Goal: Transaction & Acquisition: Purchase product/service

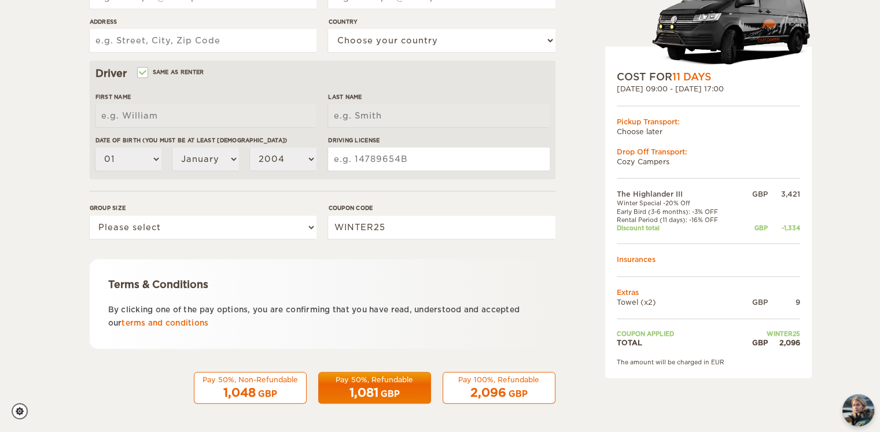
scroll to position [319, 0]
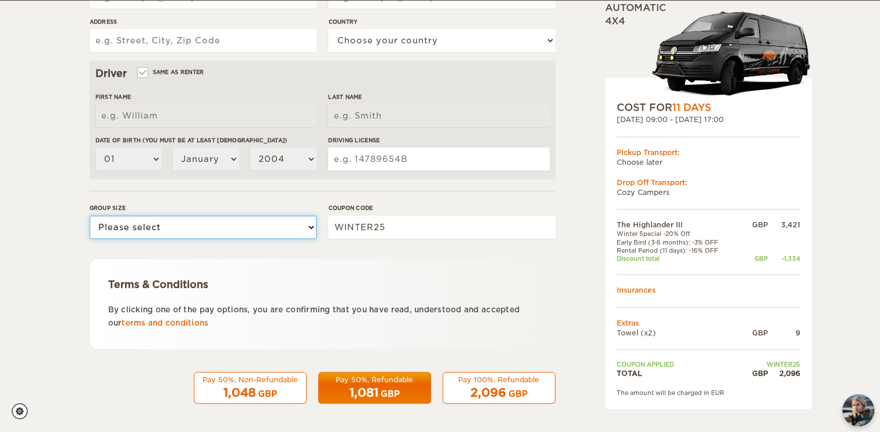
click at [270, 227] on select "Please select 1 2 3" at bounding box center [203, 227] width 227 height 23
select select "2"
click at [90, 216] on select "Please select 1 2 3" at bounding box center [203, 227] width 227 height 23
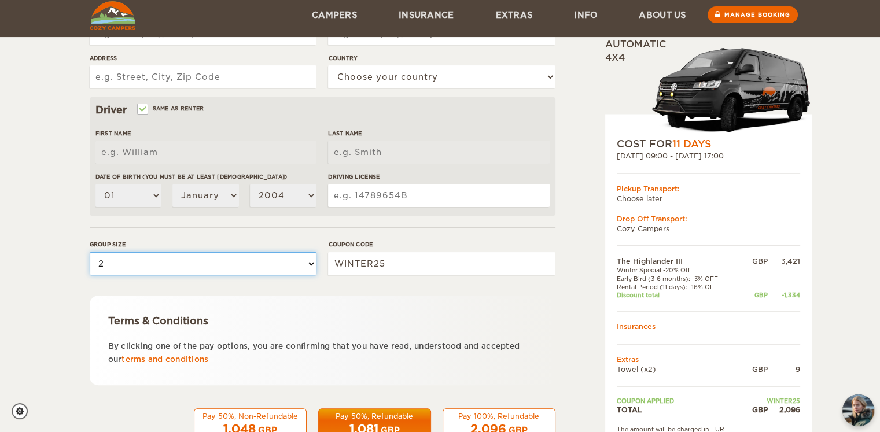
scroll to position [275, 0]
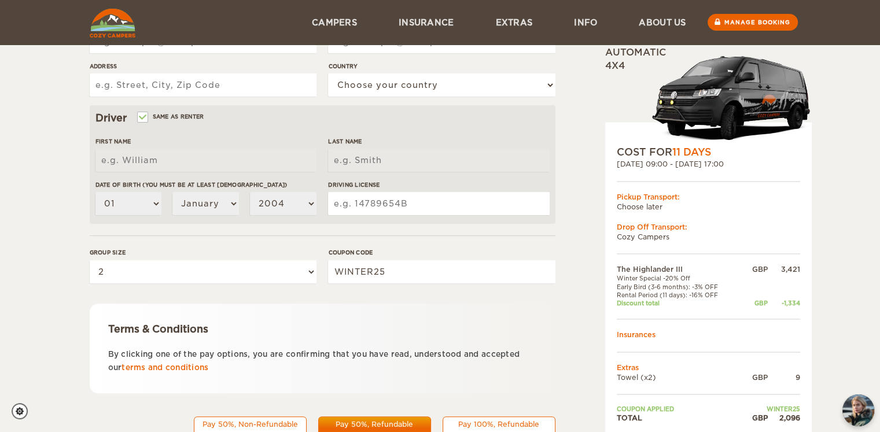
click at [418, 210] on input "Driving License" at bounding box center [438, 203] width 221 height 23
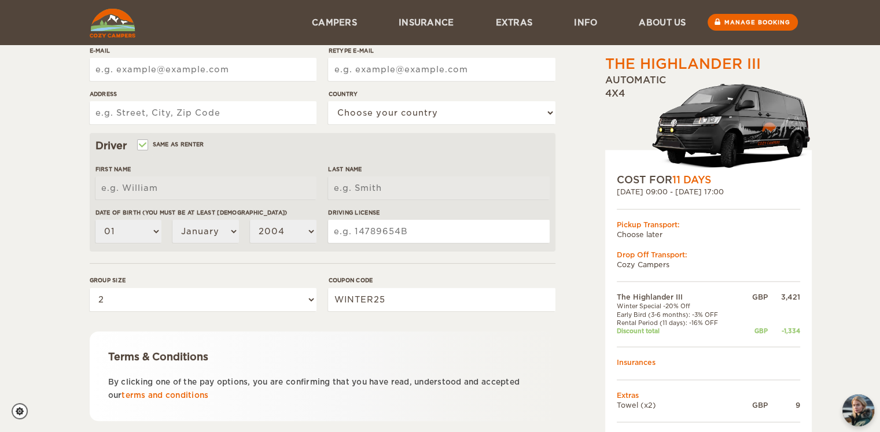
scroll to position [241, 0]
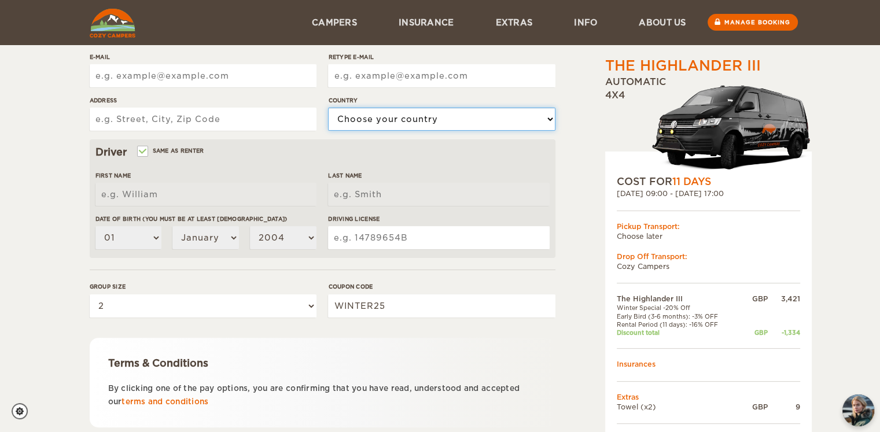
click at [382, 118] on select "Choose your country United States United Kingdom Germany Afghanistan Albania Al…" at bounding box center [441, 119] width 227 height 23
select select "221"
click at [328, 108] on select "Choose your country United States United Kingdom Germany Afghanistan Albania Al…" at bounding box center [441, 119] width 227 height 23
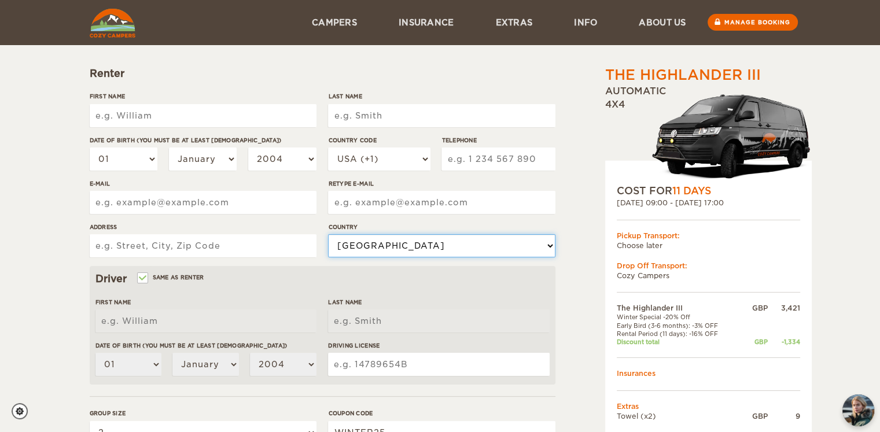
scroll to position [102, 0]
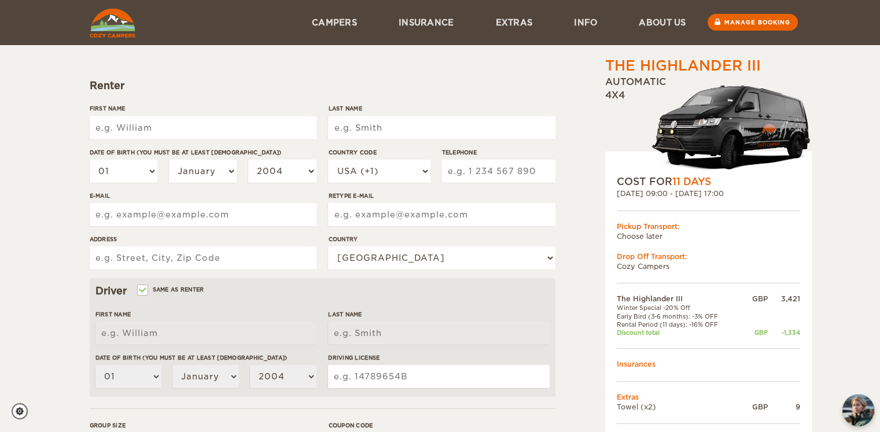
click at [180, 138] on input "First Name" at bounding box center [203, 127] width 227 height 23
type input "Alfie"
type input "Sillito-Tooth"
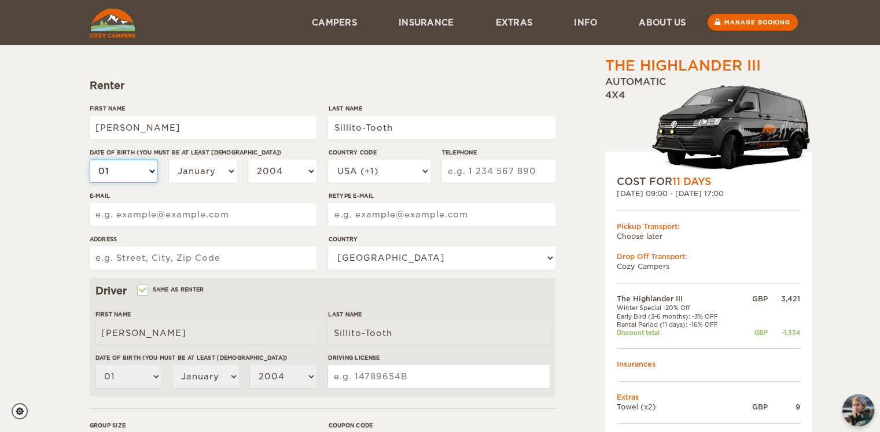
click at [141, 181] on select "01 02 03 04 05 06 07 08 09 10 11 12 13 14 15 16 17 18 19 20 21 22 23 24 25 26 2…" at bounding box center [124, 171] width 68 height 23
select select "26"
click at [90, 160] on select "01 02 03 04 05 06 07 08 09 10 11 12 13 14 15 16 17 18 19 20 21 22 23 24 25 26 2…" at bounding box center [124, 171] width 68 height 23
select select "26"
click at [219, 165] on select "January February March April May June July August September October November De…" at bounding box center [203, 171] width 68 height 23
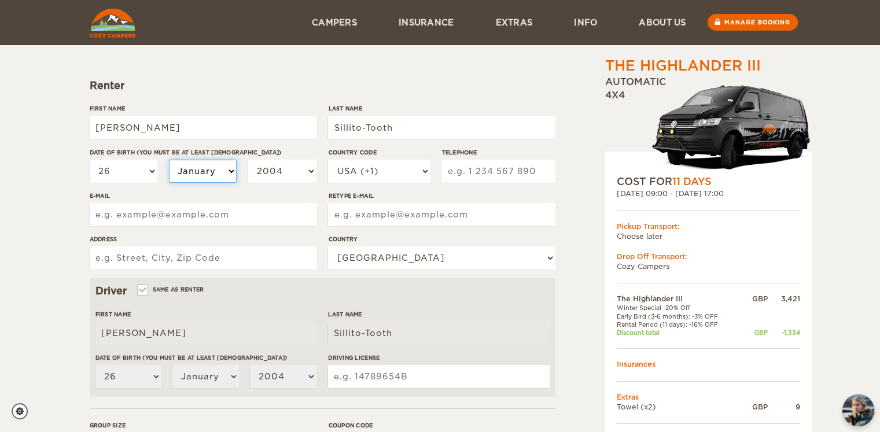
select select "06"
click at [169, 160] on select "January February March April May June July August September October November De…" at bounding box center [203, 171] width 68 height 23
select select "06"
click at [219, 183] on div "01 02 03 04 05 06 07 08 09 10 11 12 13 14 15 16 17 18 19 20 21 22 23 24 25 26 2…" at bounding box center [203, 176] width 227 height 32
click at [228, 160] on select "January February March April May June July August September October November De…" at bounding box center [203, 171] width 68 height 23
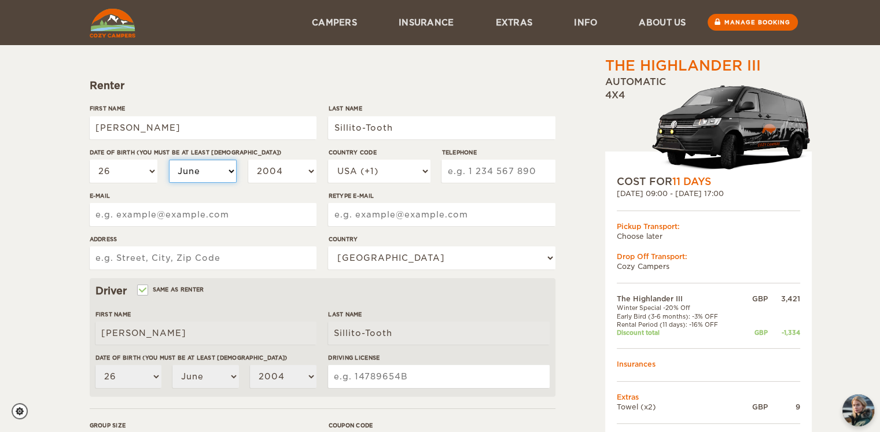
select select "05"
click at [169, 160] on select "January February March April May June July August September October November De…" at bounding box center [203, 171] width 68 height 23
select select "05"
click at [294, 170] on select "2004 2003 2002 2001 2000 1999 1998 1997 1996 1995 1994 1993 1992 1991 1990 1989…" at bounding box center [282, 171] width 68 height 23
select select "1999"
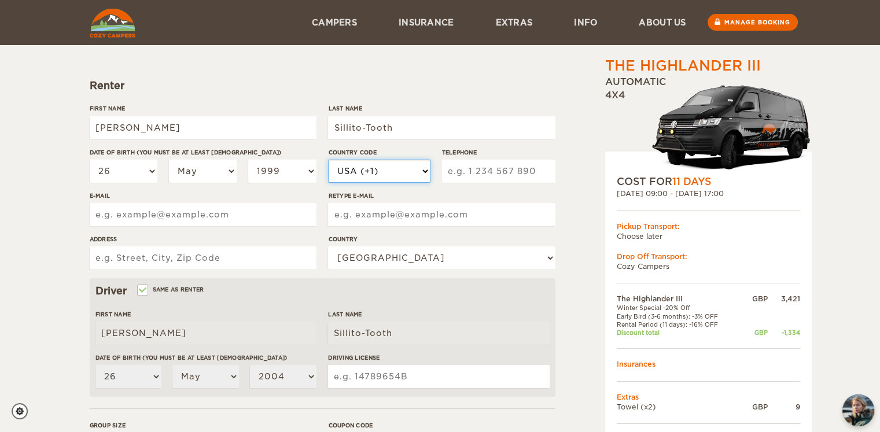
select select "1999"
click at [400, 167] on select "USA (+1) UK (+44) Germany (+49) Algeria (+213) Andorra (+376) Angola (+244) Ang…" at bounding box center [379, 171] width 102 height 23
select select "44"
click at [328, 160] on select "USA (+1) UK (+44) Germany (+49) Algeria (+213) Andorra (+376) Angola (+244) Ang…" at bounding box center [379, 171] width 102 height 23
click at [498, 172] on input "Telephone" at bounding box center [497, 171] width 113 height 23
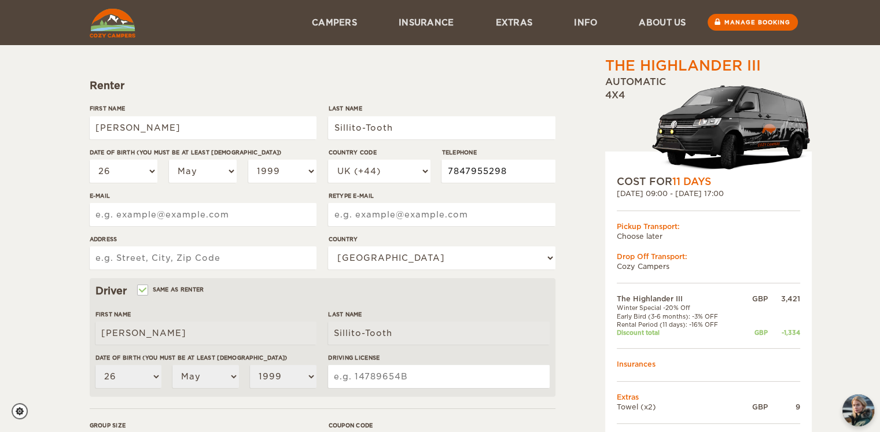
type input "7847955298"
click at [284, 218] on input "E-mail" at bounding box center [203, 214] width 227 height 23
type input "alfie.sillito.tooth@gmail.com"
click at [262, 251] on input "Address" at bounding box center [203, 257] width 227 height 23
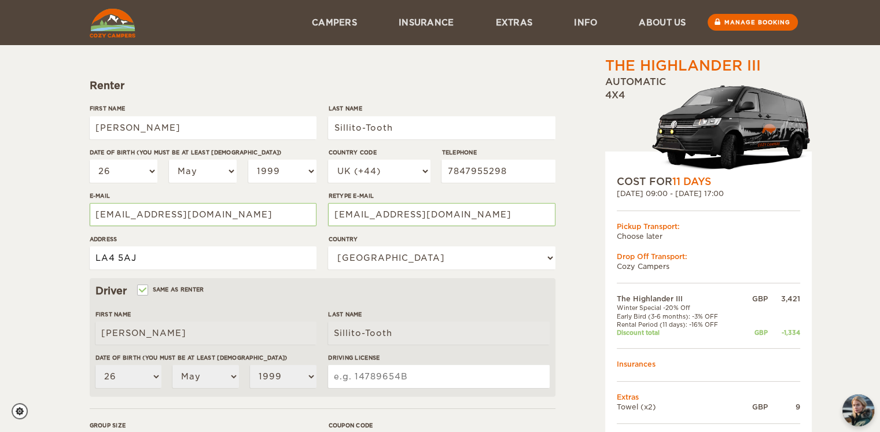
type input "LA4 5AJ"
click at [583, 265] on div "The Highlander III Expand Collapse Total 2,096 GBP Automatic 4x4 COST FOR 11 Da…" at bounding box center [679, 296] width 224 height 684
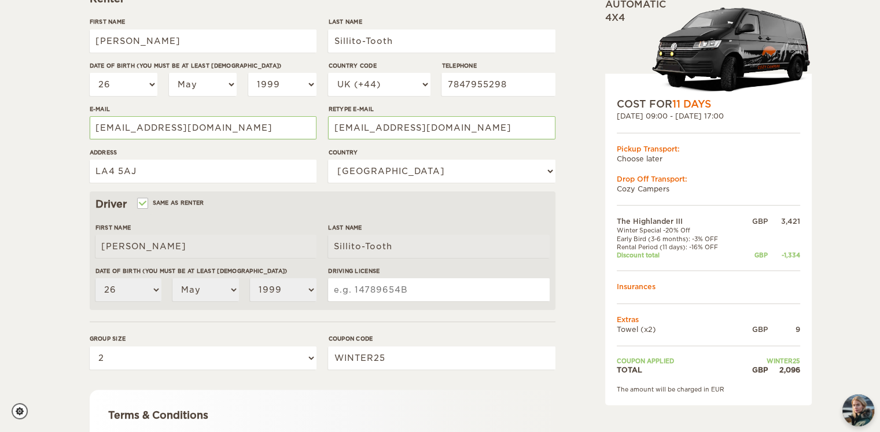
scroll to position [189, 0]
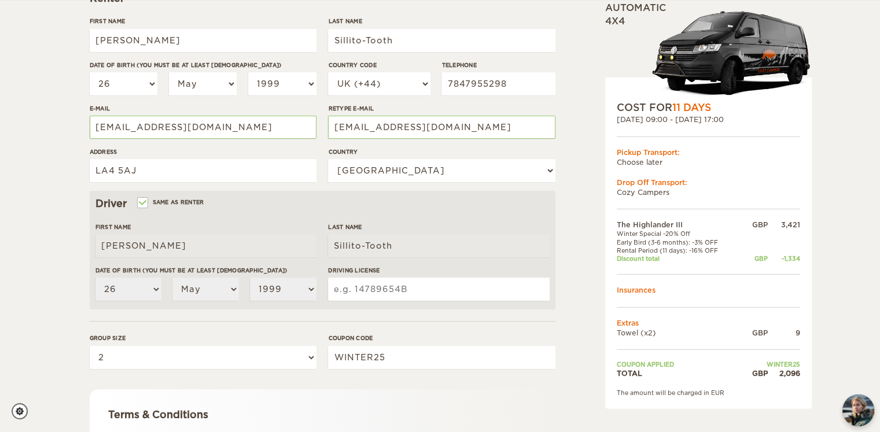
click at [505, 286] on input "Driving License" at bounding box center [438, 289] width 221 height 23
type input "SILLI905269AJ9SC72"
click at [590, 285] on div "The Highlander III Expand Collapse Total 2,096 GBP Automatic 4x4 COST FOR 11 Da…" at bounding box center [679, 209] width 224 height 684
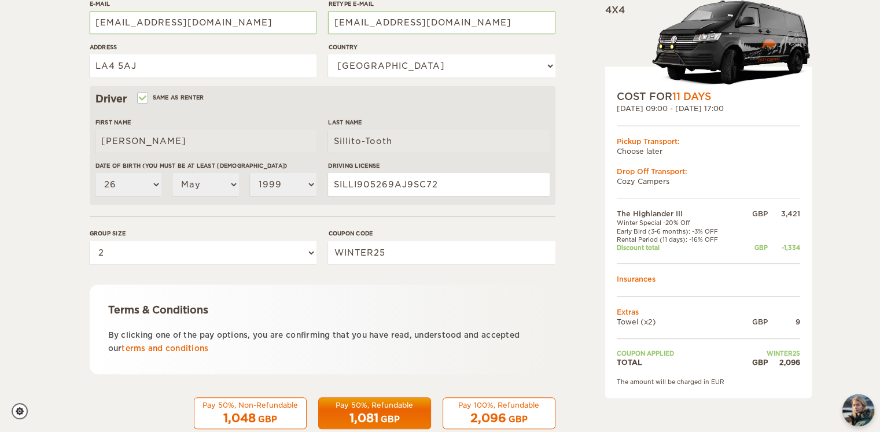
scroll to position [319, 0]
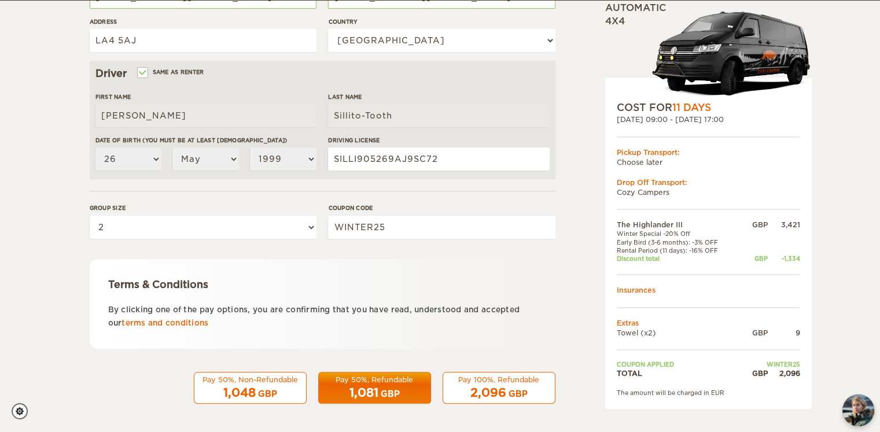
click at [525, 385] on div "2,096 GBP" at bounding box center [499, 393] width 98 height 17
click at [501, 380] on div "Pay 100%, Refundable" at bounding box center [499, 380] width 98 height 10
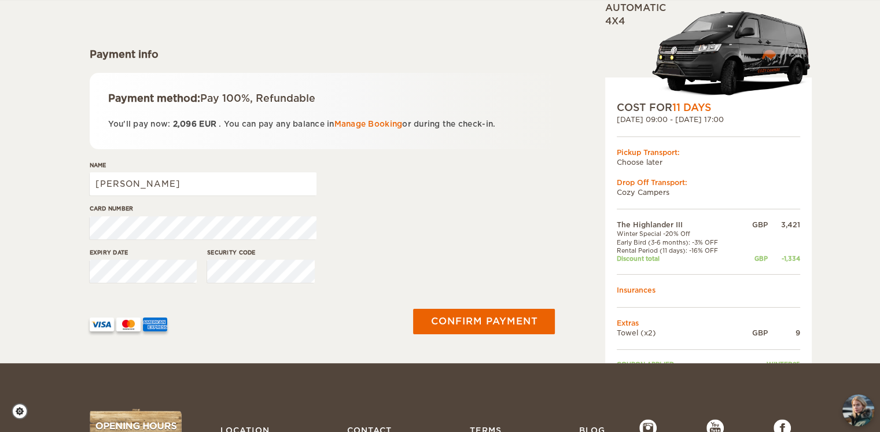
scroll to position [142, 0]
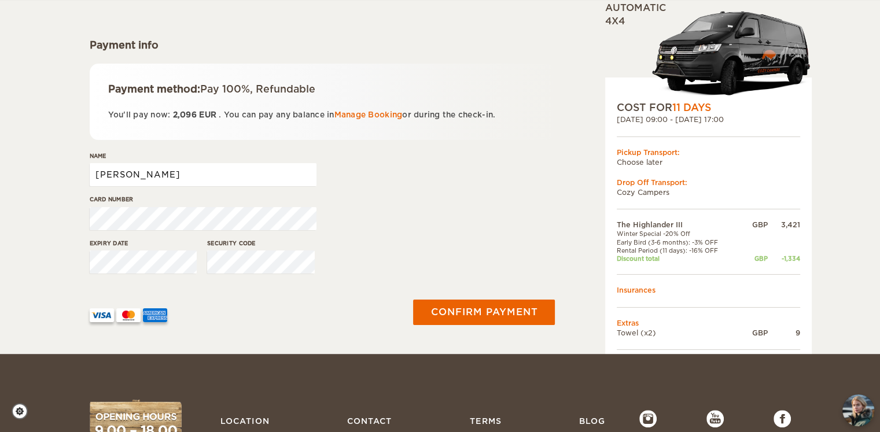
click at [301, 179] on input "[PERSON_NAME]" at bounding box center [203, 174] width 227 height 23
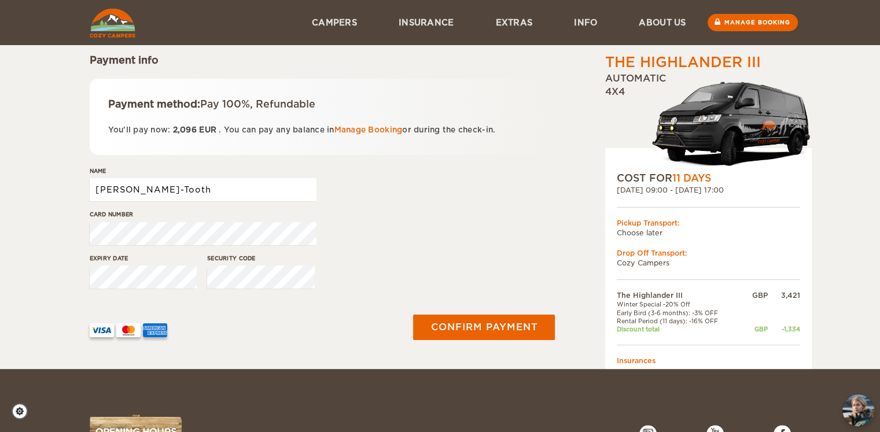
scroll to position [124, 0]
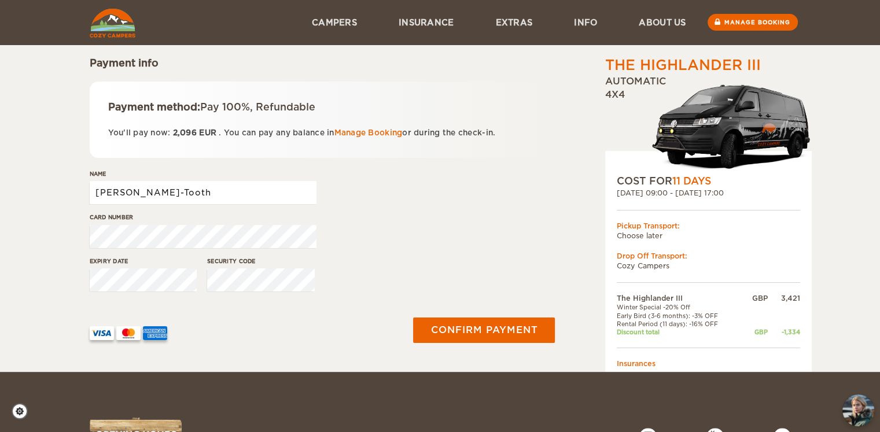
type input "Alfie Sillito-Tooth"
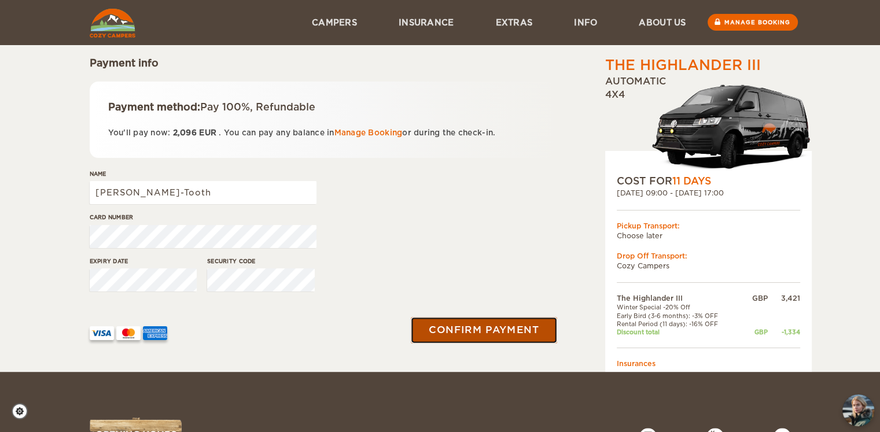
click at [447, 335] on button "Confirm payment" at bounding box center [484, 330] width 146 height 26
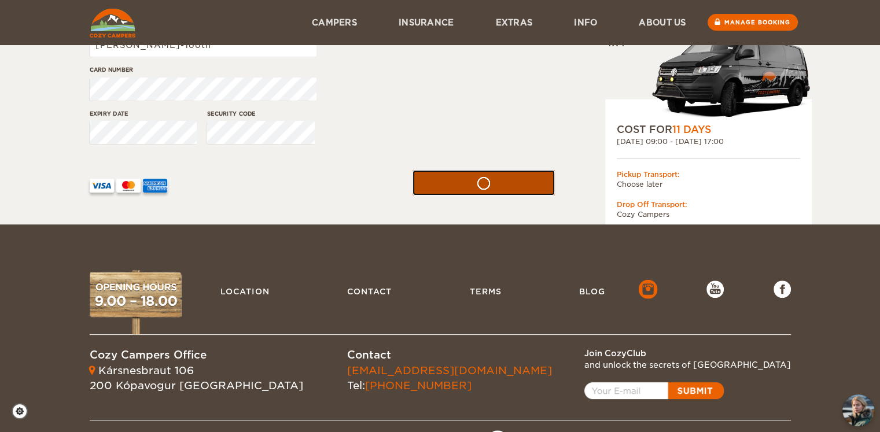
scroll to position [187, 0]
